Goal: Transaction & Acquisition: Obtain resource

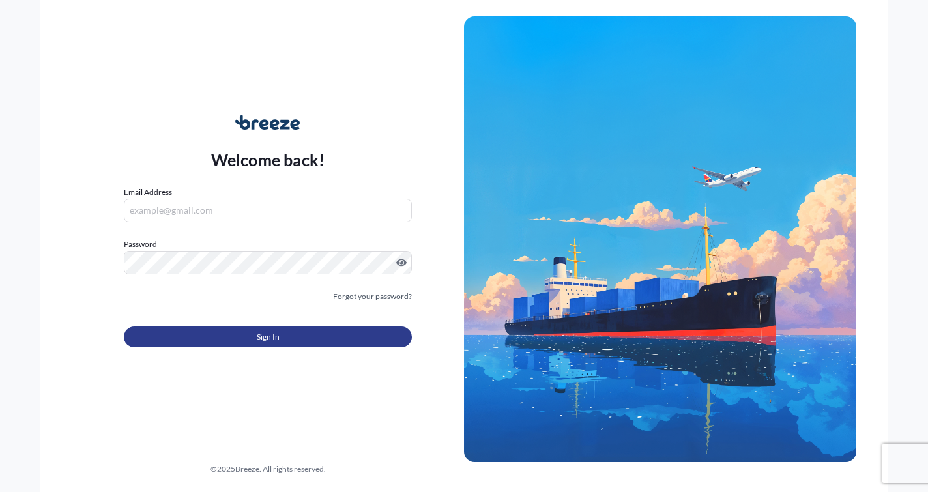
type input "[EMAIL_ADDRESS][DOMAIN_NAME]"
click at [218, 331] on button "Sign In" at bounding box center [268, 337] width 288 height 21
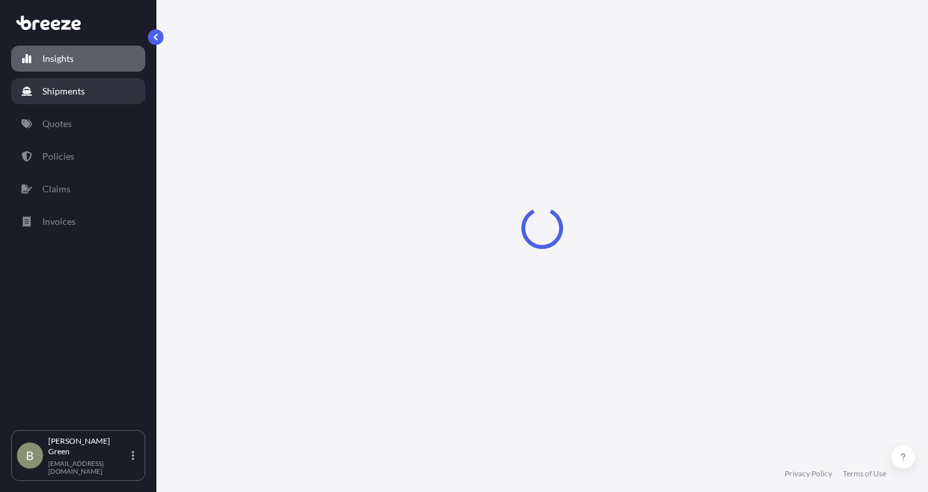
select select "2025"
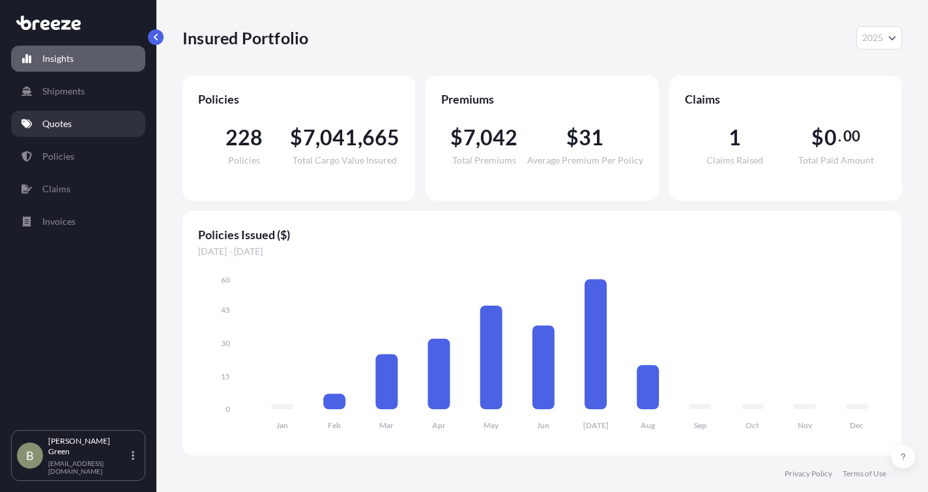
click at [50, 127] on p "Quotes" at bounding box center [56, 123] width 29 height 13
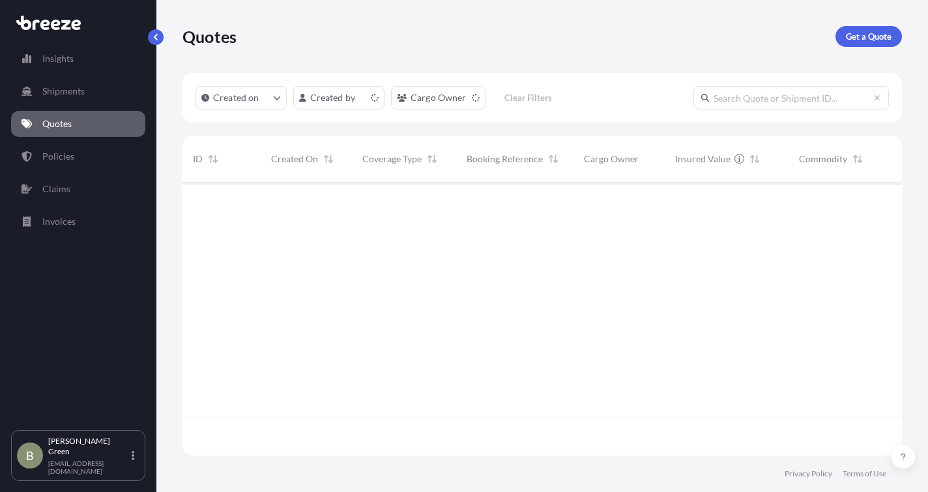
scroll to position [271, 710]
click at [860, 38] on p "Get a Quote" at bounding box center [869, 36] width 46 height 13
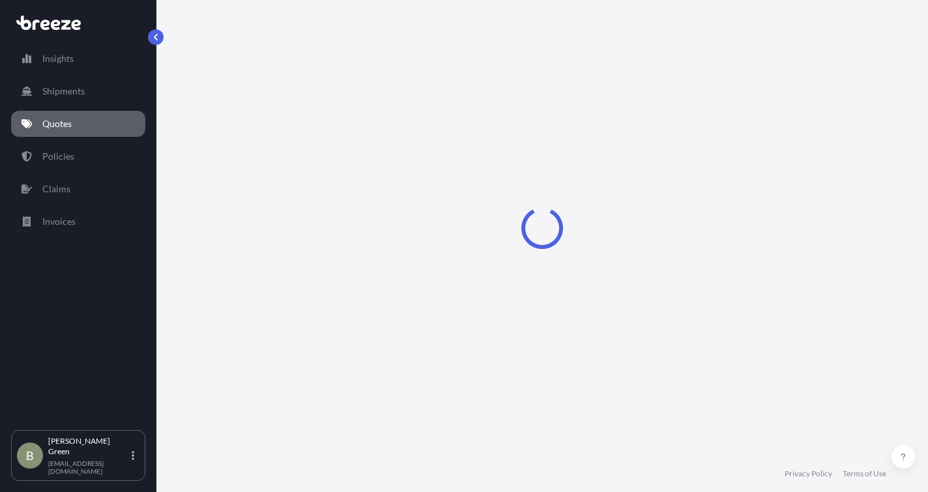
select select "Sea"
select select "1"
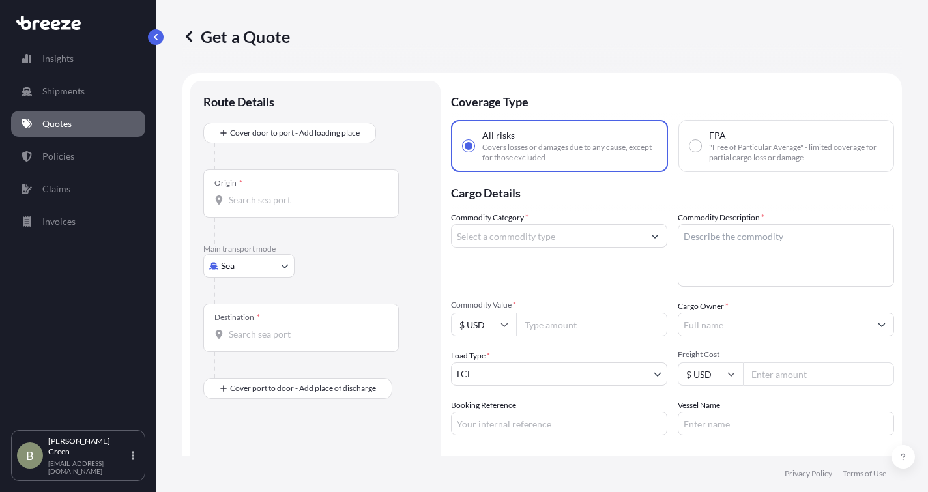
scroll to position [21, 0]
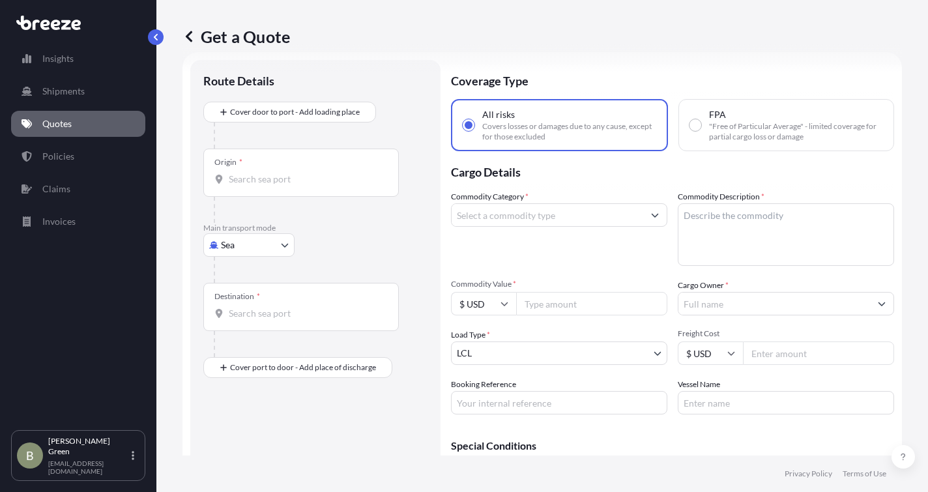
click at [254, 239] on body "Insights Shipments Quotes Policies Claims Invoices B [PERSON_NAME] [EMAIL_ADDRE…" at bounding box center [464, 246] width 928 height 492
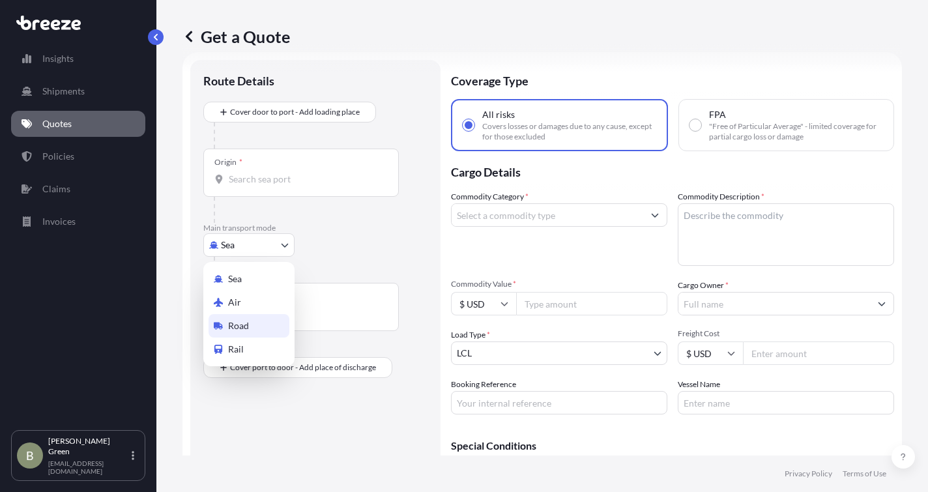
click at [229, 329] on span "Road" at bounding box center [238, 325] width 21 height 13
select select "Road"
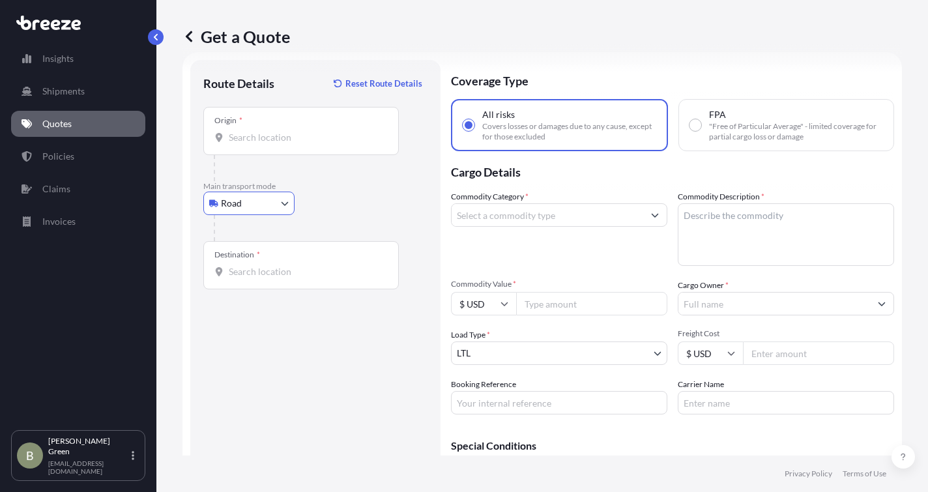
click at [230, 139] on input "Origin *" at bounding box center [306, 137] width 154 height 13
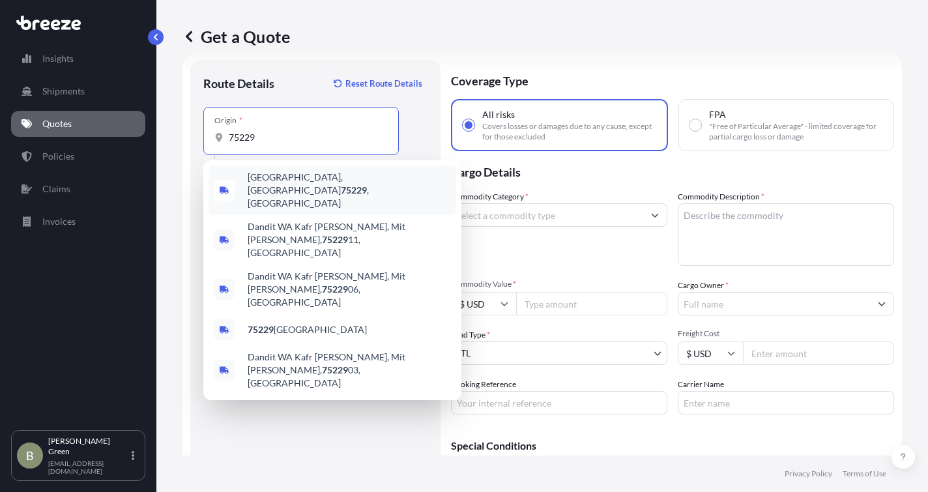
click at [259, 182] on span "[GEOGRAPHIC_DATA] , [GEOGRAPHIC_DATA]" at bounding box center [349, 190] width 203 height 39
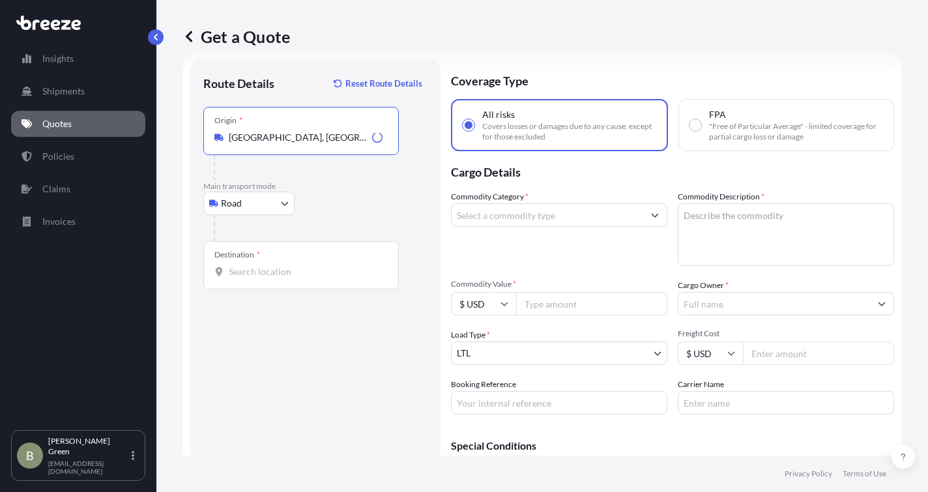
type input "[GEOGRAPHIC_DATA], [GEOGRAPHIC_DATA]"
click at [241, 265] on div "Destination *" at bounding box center [301, 265] width 196 height 48
click at [241, 270] on input "Destination *" at bounding box center [306, 271] width 154 height 13
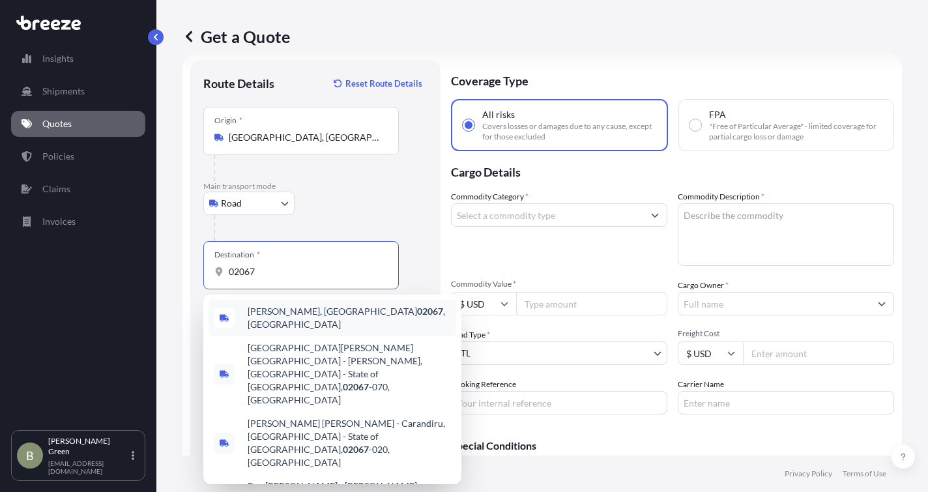
click at [259, 313] on span "[PERSON_NAME], MA 02067 , [GEOGRAPHIC_DATA]" at bounding box center [349, 318] width 203 height 26
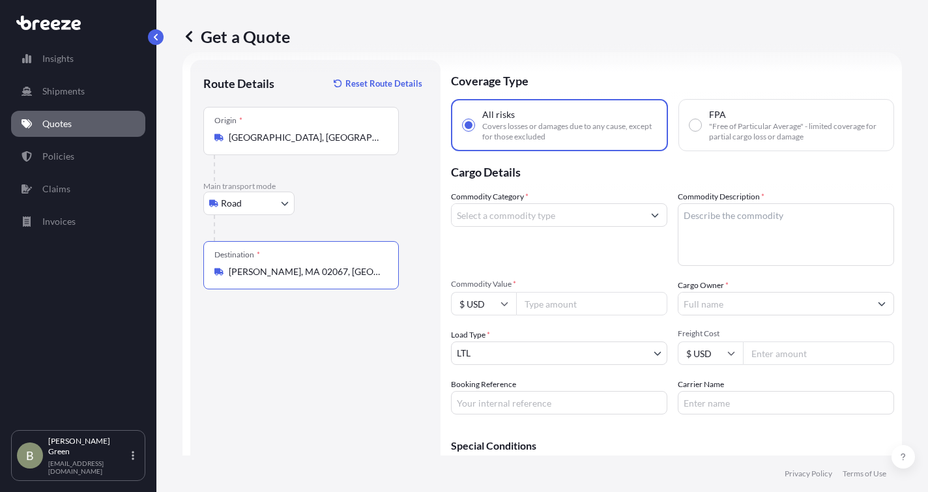
type input "[PERSON_NAME], MA 02067, [GEOGRAPHIC_DATA]"
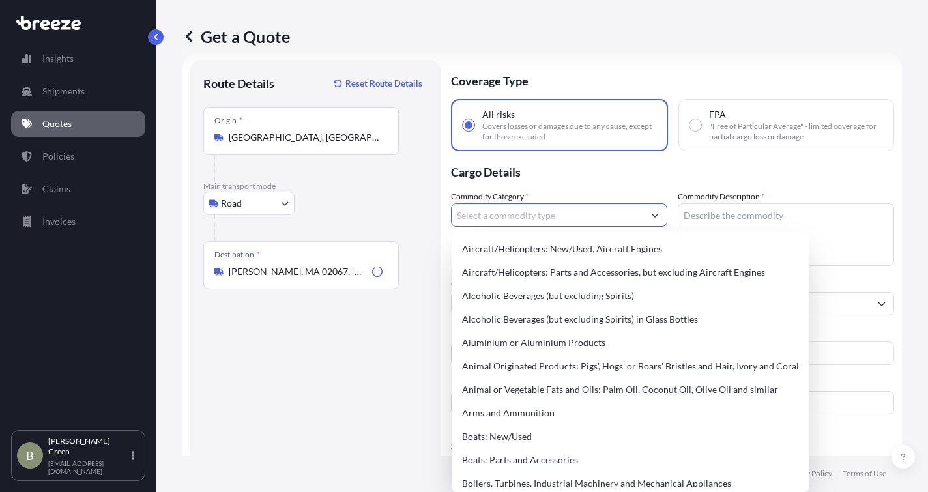
click at [488, 218] on input "Commodity Category *" at bounding box center [548, 214] width 192 height 23
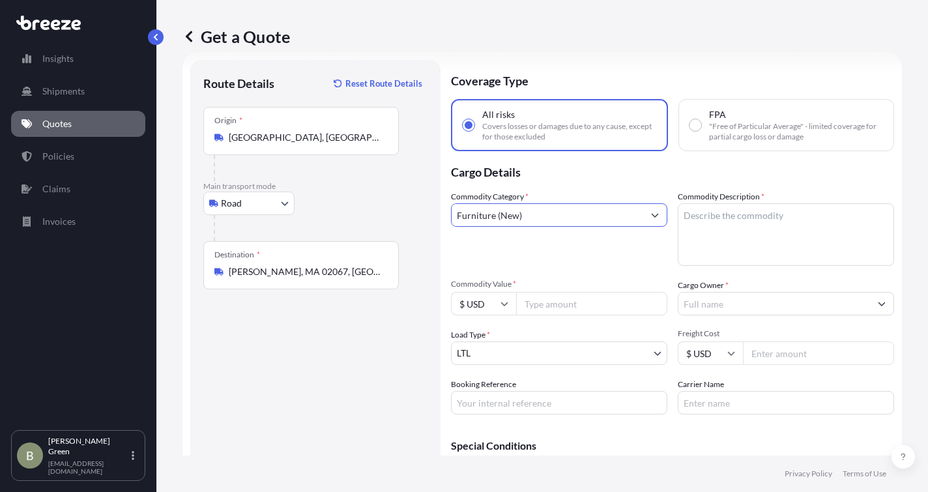
type input "Furniture (New)"
click at [701, 214] on textarea "Commodity Description *" at bounding box center [786, 234] width 216 height 63
click at [716, 225] on textarea "Commodity Description *" at bounding box center [786, 234] width 216 height 63
paste textarea "Custom mahogany dining room table"
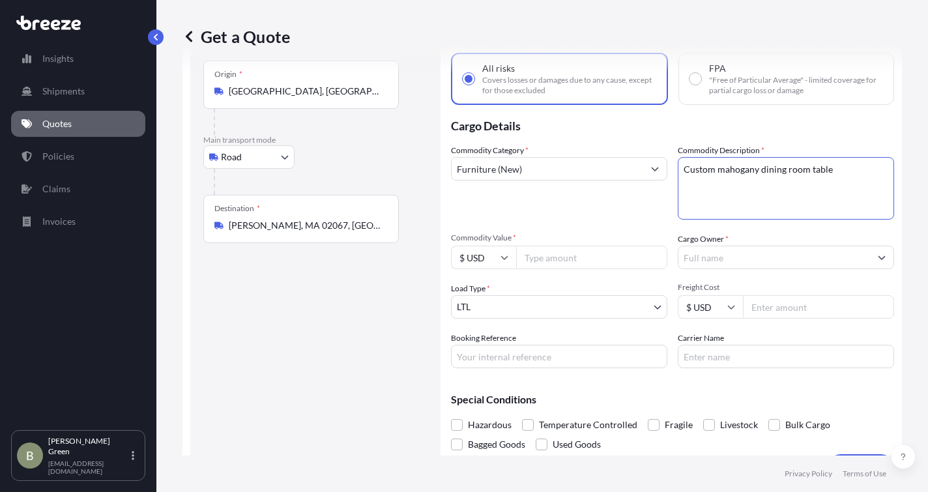
scroll to position [86, 0]
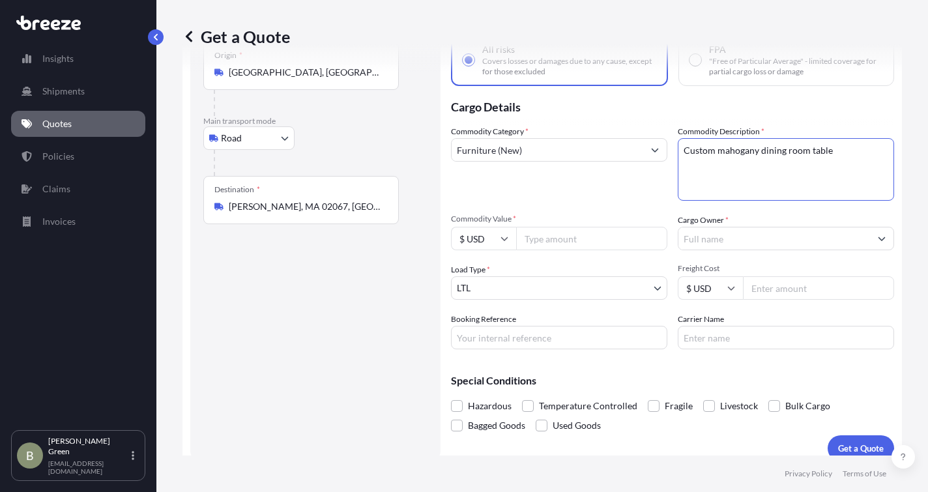
type textarea "Custom mahogany dining room table"
click at [547, 245] on input "Commodity Value *" at bounding box center [591, 238] width 151 height 23
type input "6145"
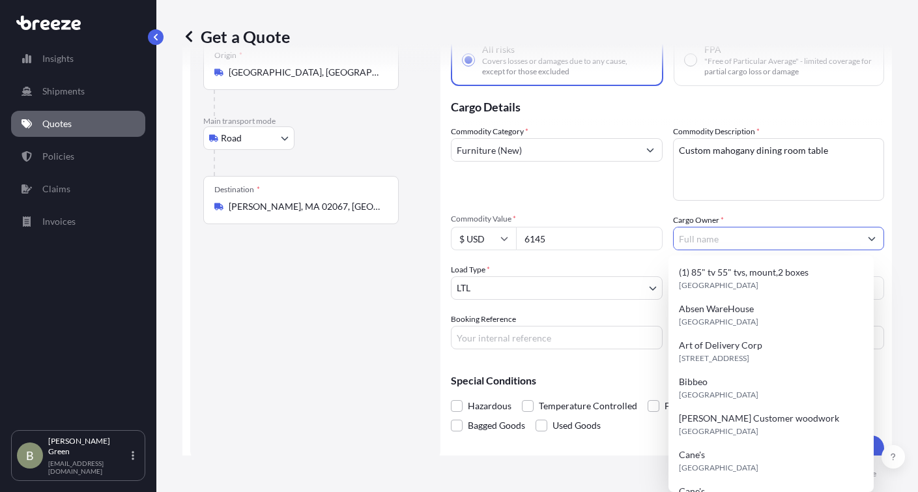
click at [695, 238] on input "Cargo Owner *" at bounding box center [767, 238] width 187 height 23
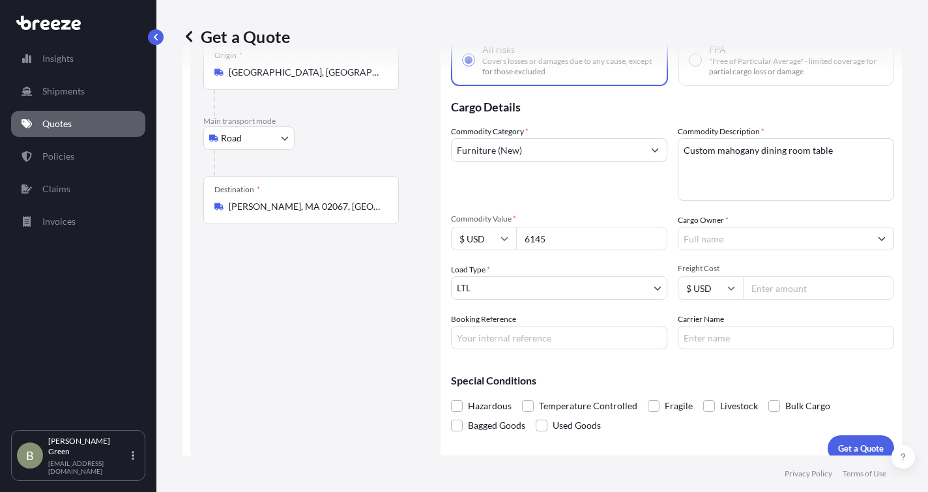
click at [690, 239] on input "Cargo Owner *" at bounding box center [775, 238] width 192 height 23
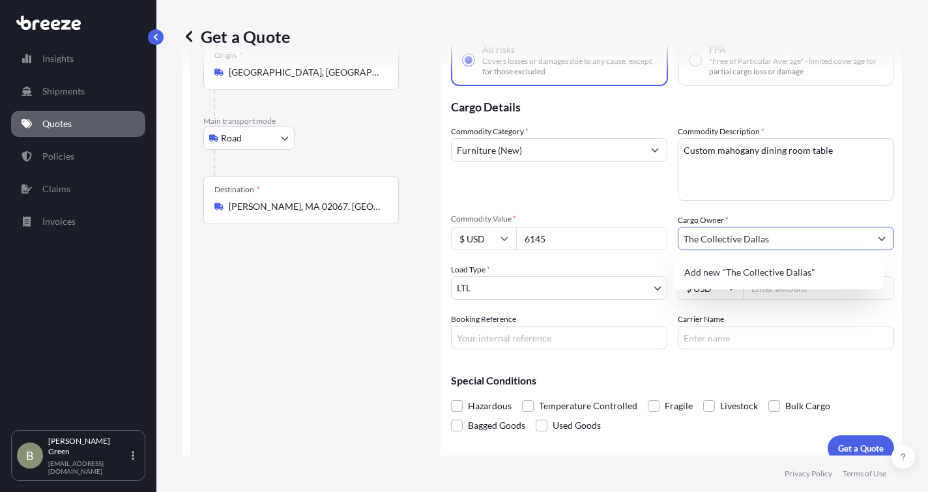
type input "The Collective Dallas"
click at [585, 312] on div "Commodity Category * Furniture (New) Commodity Description * Custom mahogany di…" at bounding box center [672, 237] width 443 height 224
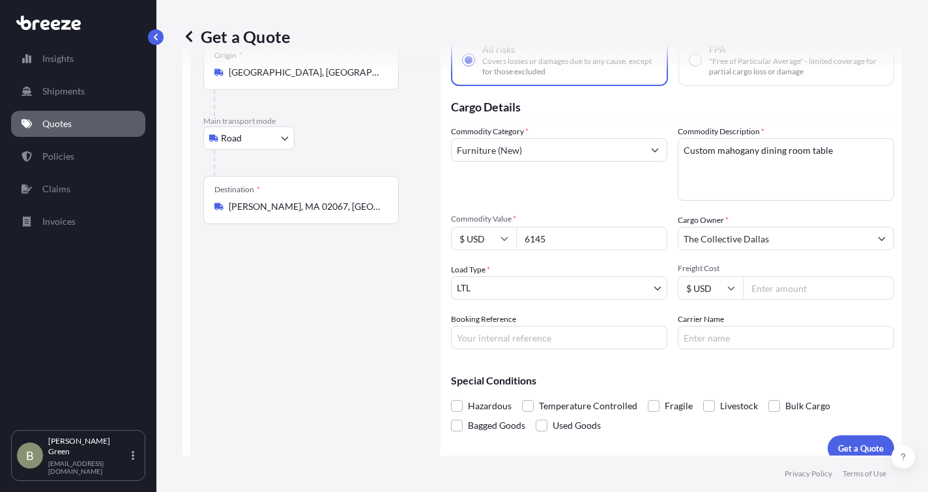
click at [777, 296] on input "Freight Cost" at bounding box center [818, 287] width 151 height 23
click at [776, 293] on input "Freight Cost" at bounding box center [818, 287] width 151 height 23
type input "3750"
click at [540, 313] on div "Booking Reference" at bounding box center [559, 331] width 216 height 37
click at [514, 329] on input "Booking Reference" at bounding box center [559, 337] width 216 height 23
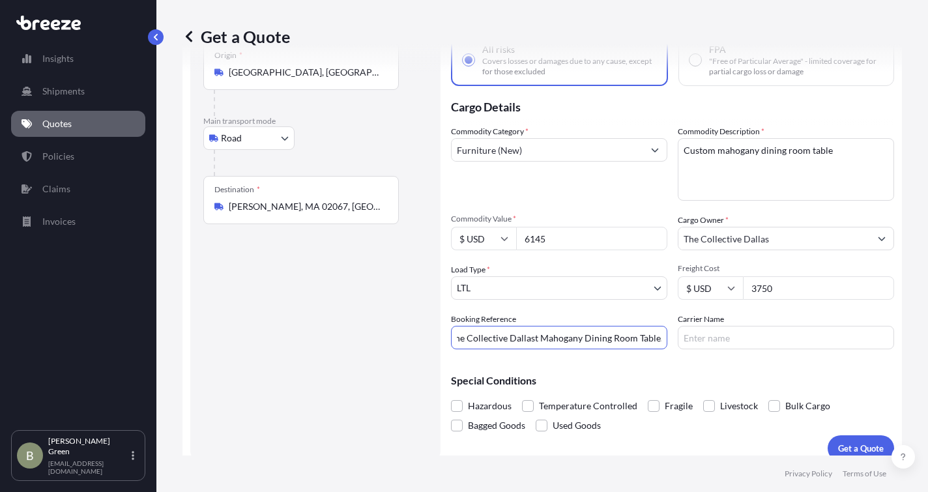
scroll to position [0, 9]
click at [536, 339] on input "The Collective Dallast Mahogany Dining Room Table." at bounding box center [559, 337] width 216 height 23
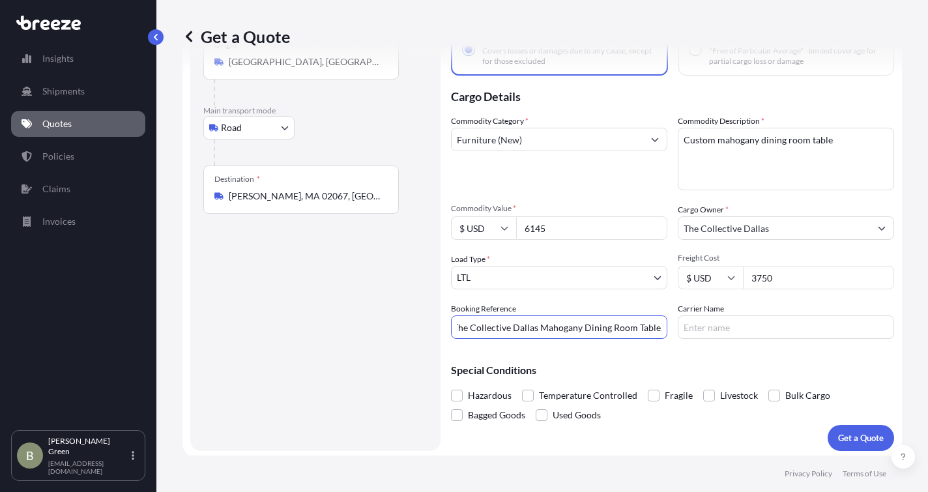
scroll to position [100, 0]
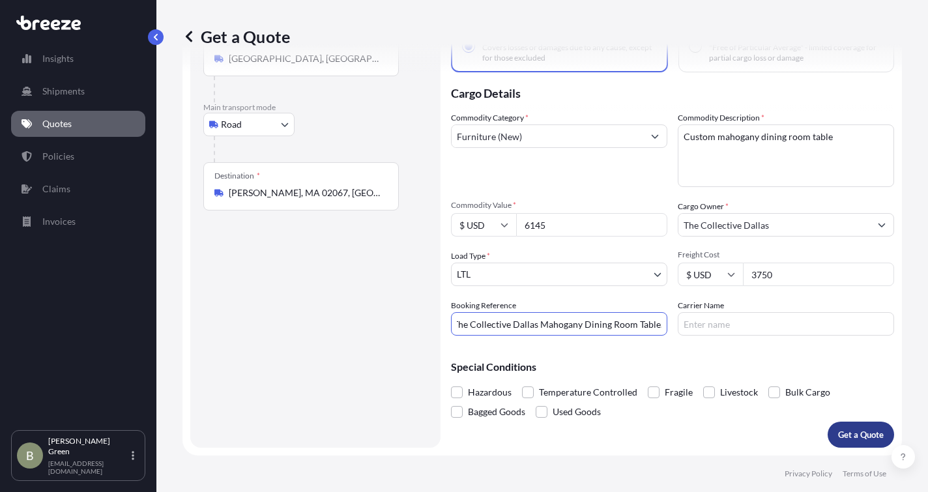
type input "The Collective Dallas Mahogany Dining Room Table."
click at [848, 430] on p "Get a Quote" at bounding box center [861, 434] width 46 height 13
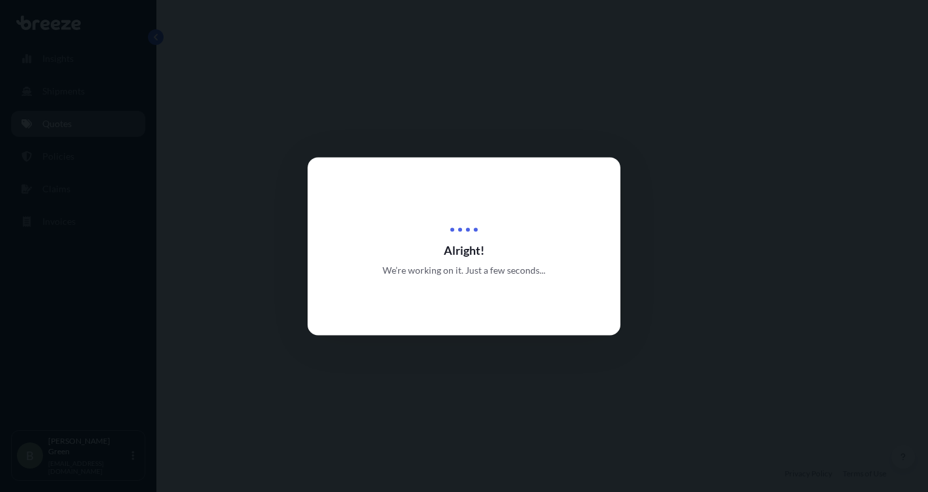
select select "Road"
select select "1"
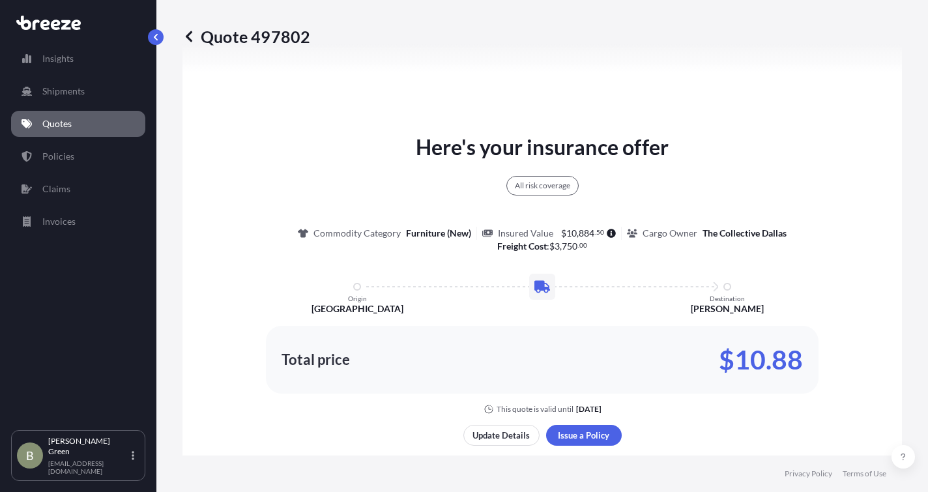
scroll to position [717, 0]
